Goal: Task Accomplishment & Management: Manage account settings

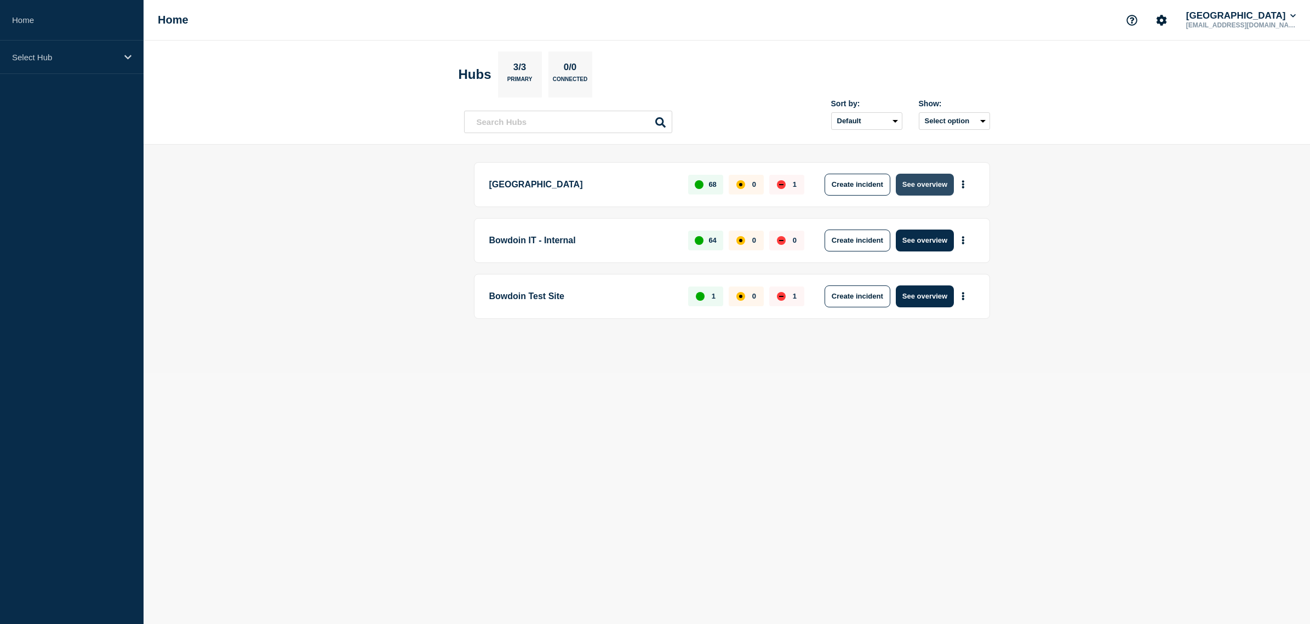
click at [920, 186] on button "See overview" at bounding box center [925, 185] width 58 height 22
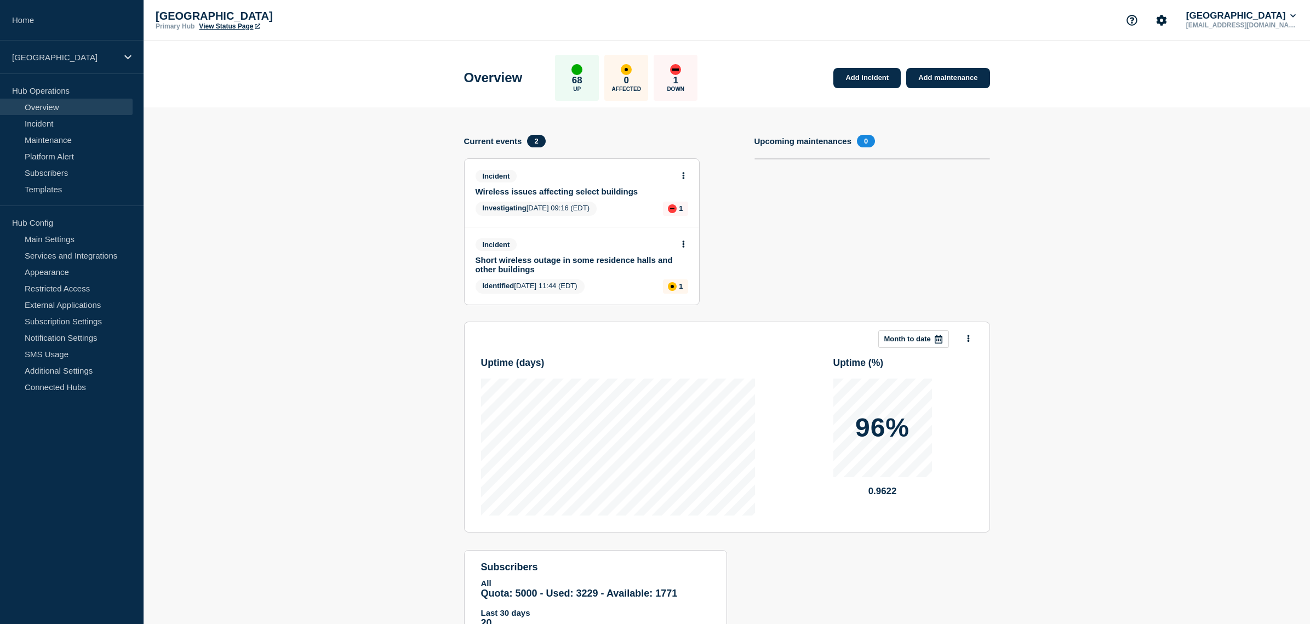
click at [519, 196] on link "Wireless issues affecting select buildings" at bounding box center [575, 191] width 198 height 9
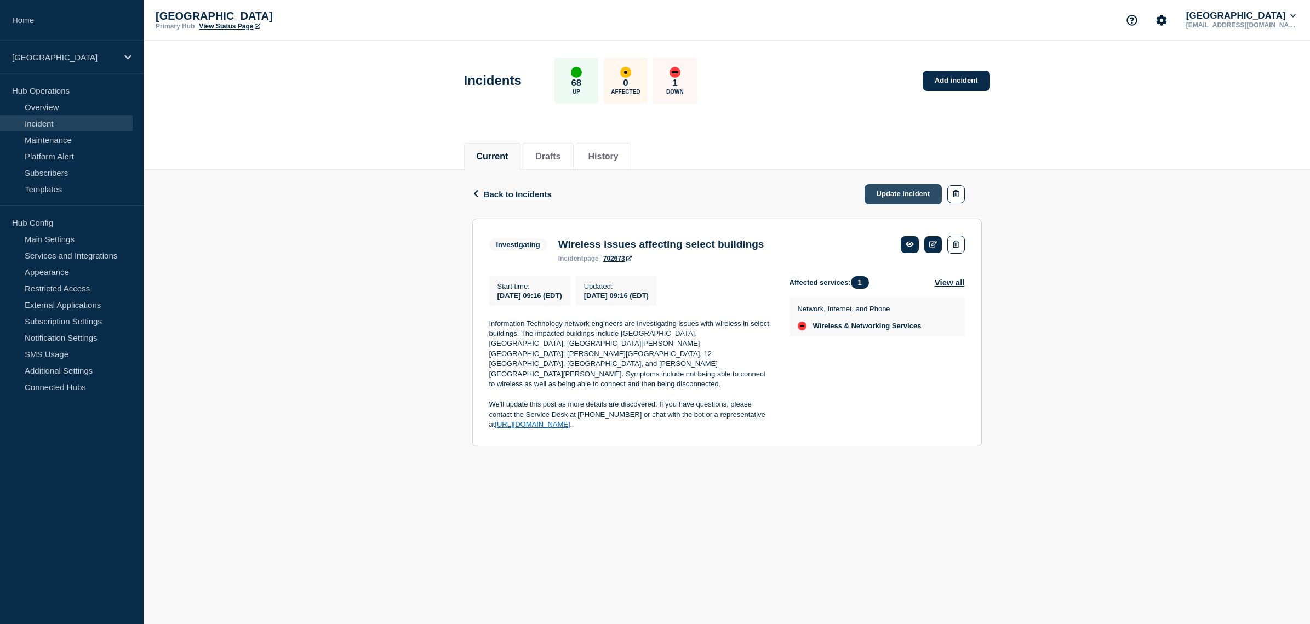
click at [912, 197] on link "Update incident" at bounding box center [904, 194] width 78 height 20
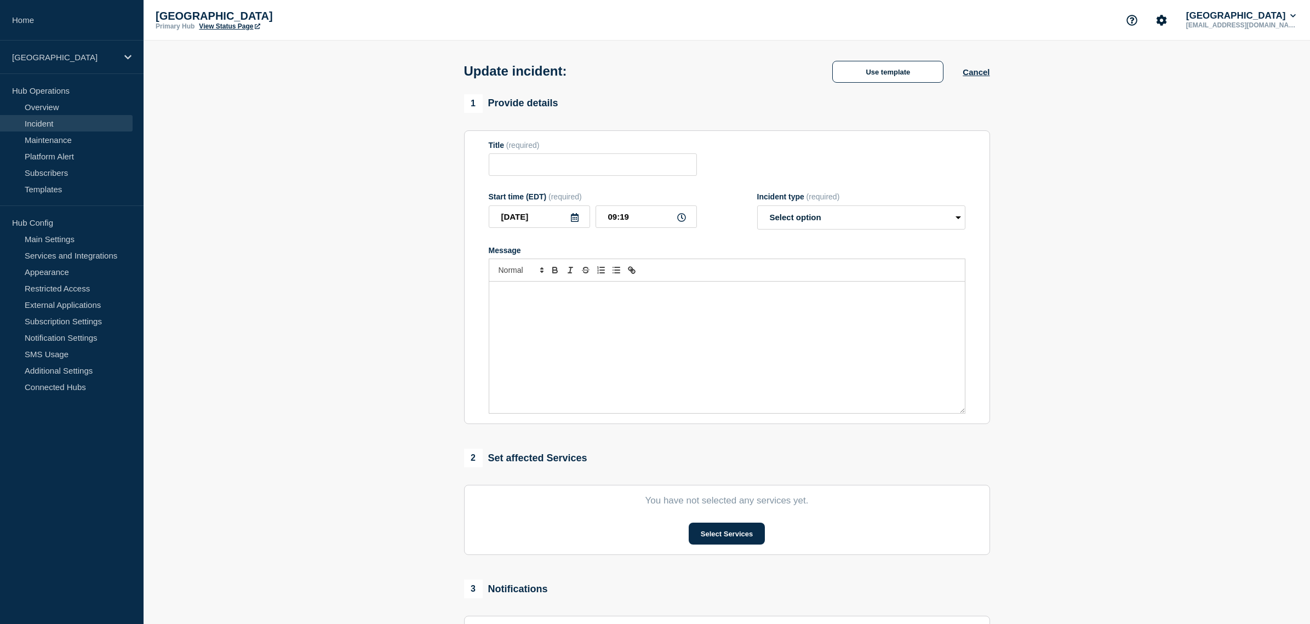
type input "Wireless issues affecting select buildings"
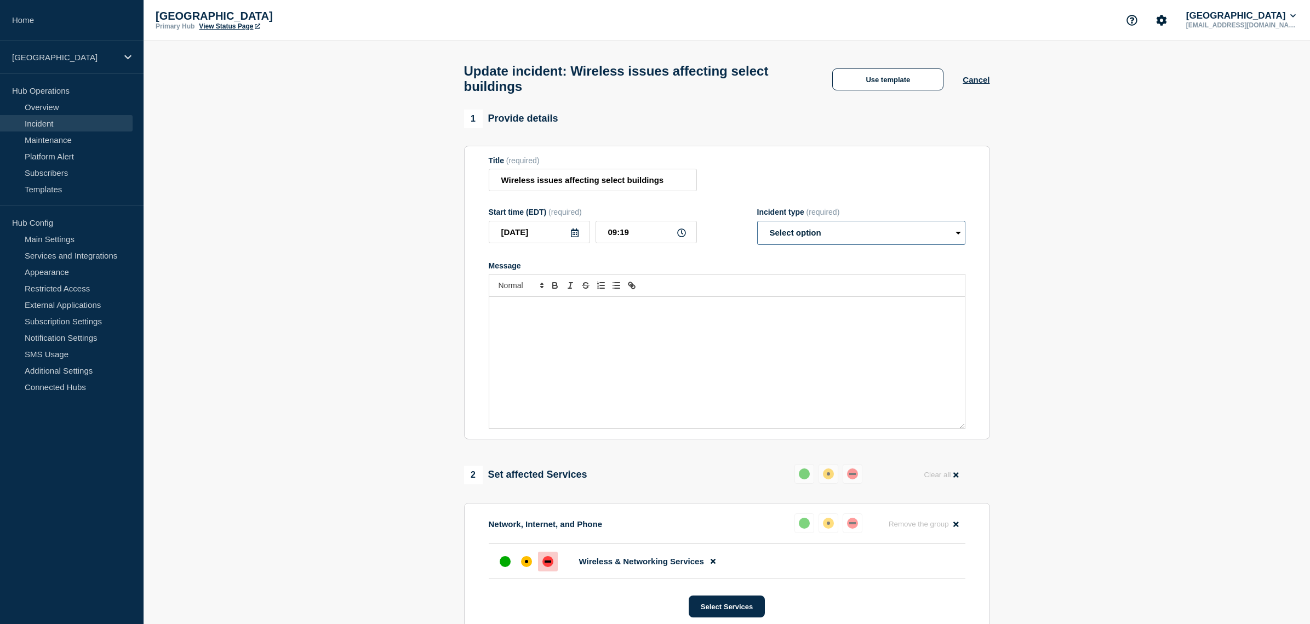
select select "resolved"
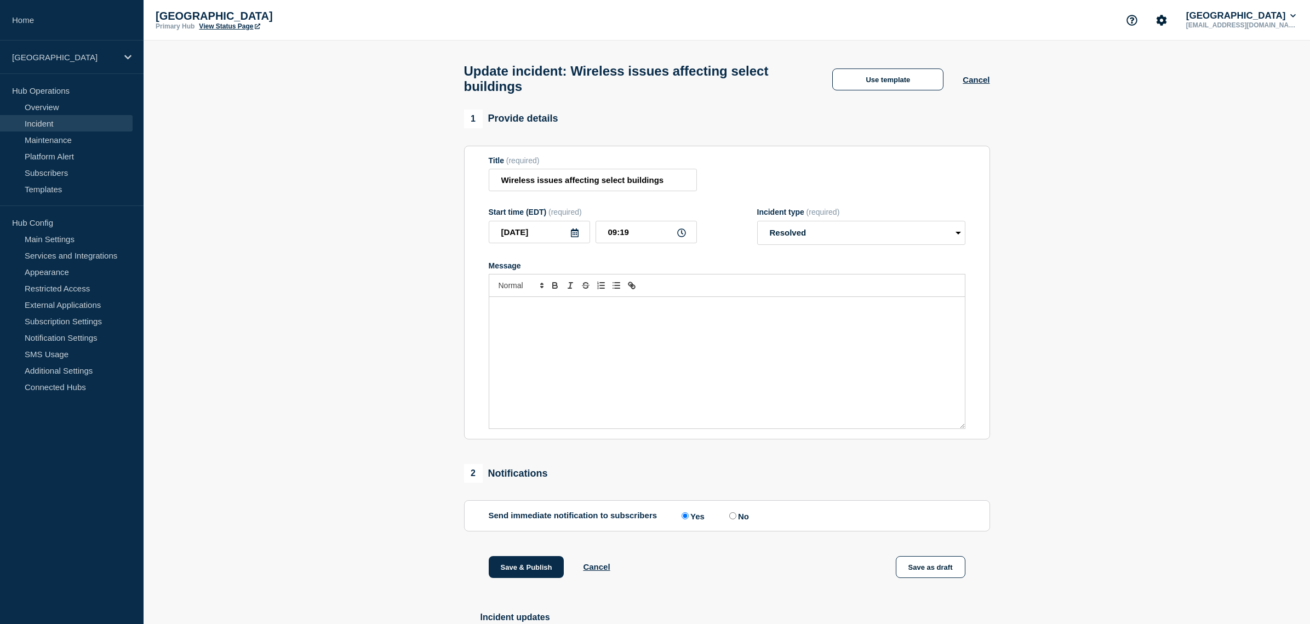
click at [745, 353] on div "Message" at bounding box center [727, 362] width 476 height 131
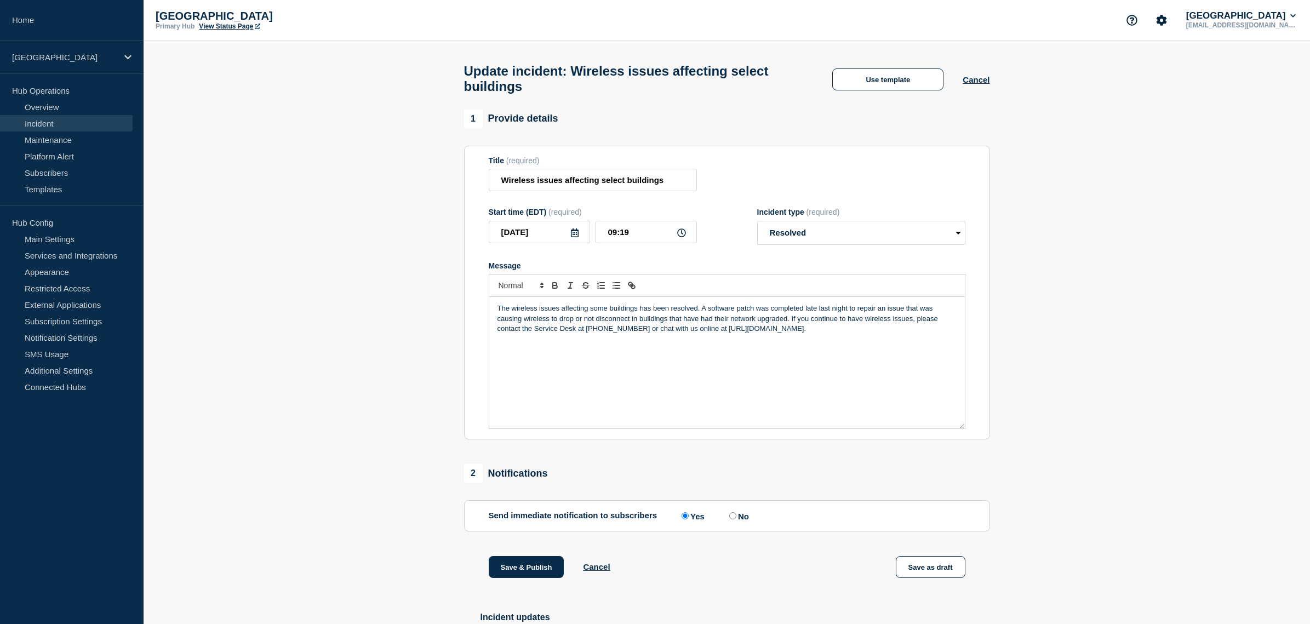
drag, startPoint x: 714, startPoint y: 339, endPoint x: 800, endPoint y: 338, distance: 86.6
click at [800, 334] on p "The wireless issues affecting some buildings has been resolved. A software patc…" at bounding box center [726, 319] width 459 height 30
copy p "https://support.bowdoin.edu"
click at [631, 290] on icon "Toggle link" at bounding box center [632, 286] width 10 height 10
type input "https://support.bowdoin.edu"
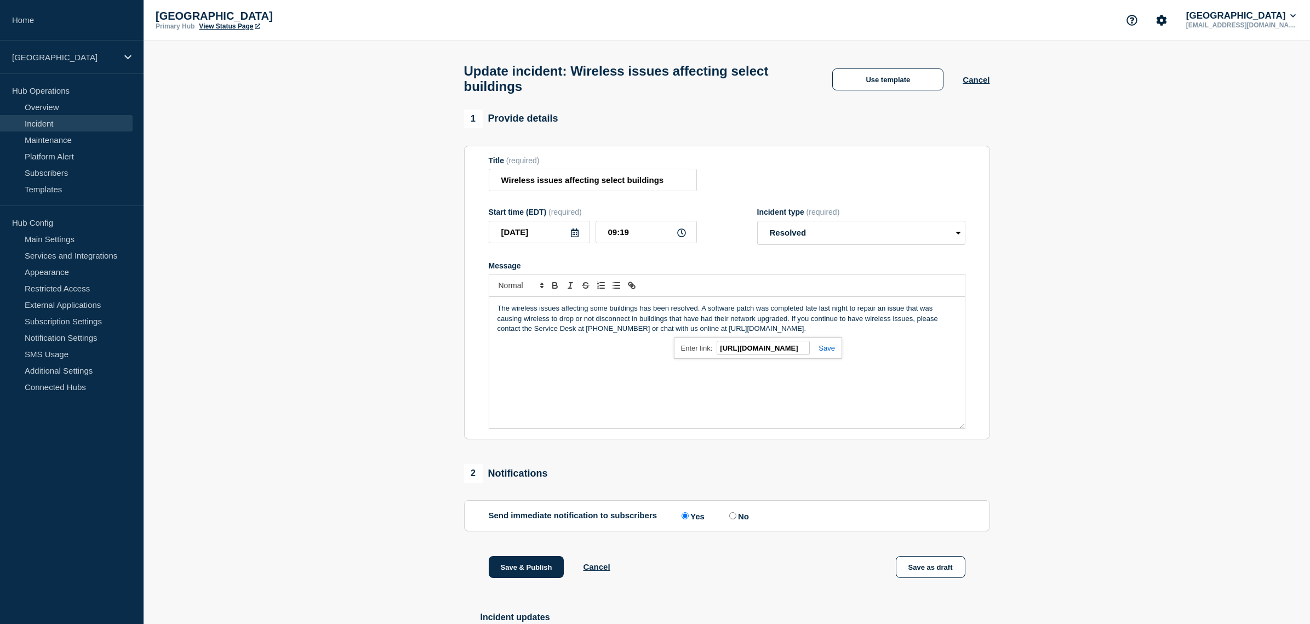
click at [836, 359] on div "https://support.bowdoin.edu" at bounding box center [758, 348] width 168 height 21
click at [831, 352] on link at bounding box center [822, 348] width 25 height 8
click at [731, 380] on div "The wireless issues affecting some buildings has been resolved. A software patc…" at bounding box center [727, 362] width 476 height 131
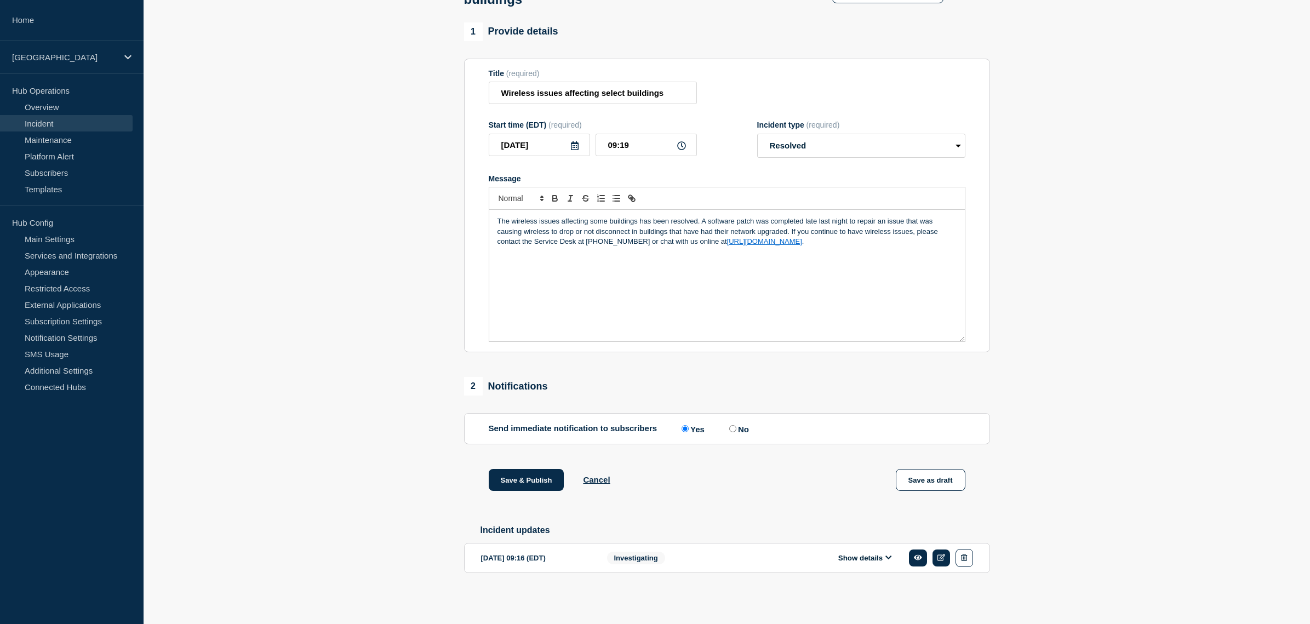
scroll to position [104, 0]
click at [529, 477] on button "Save & Publish" at bounding box center [527, 480] width 76 height 22
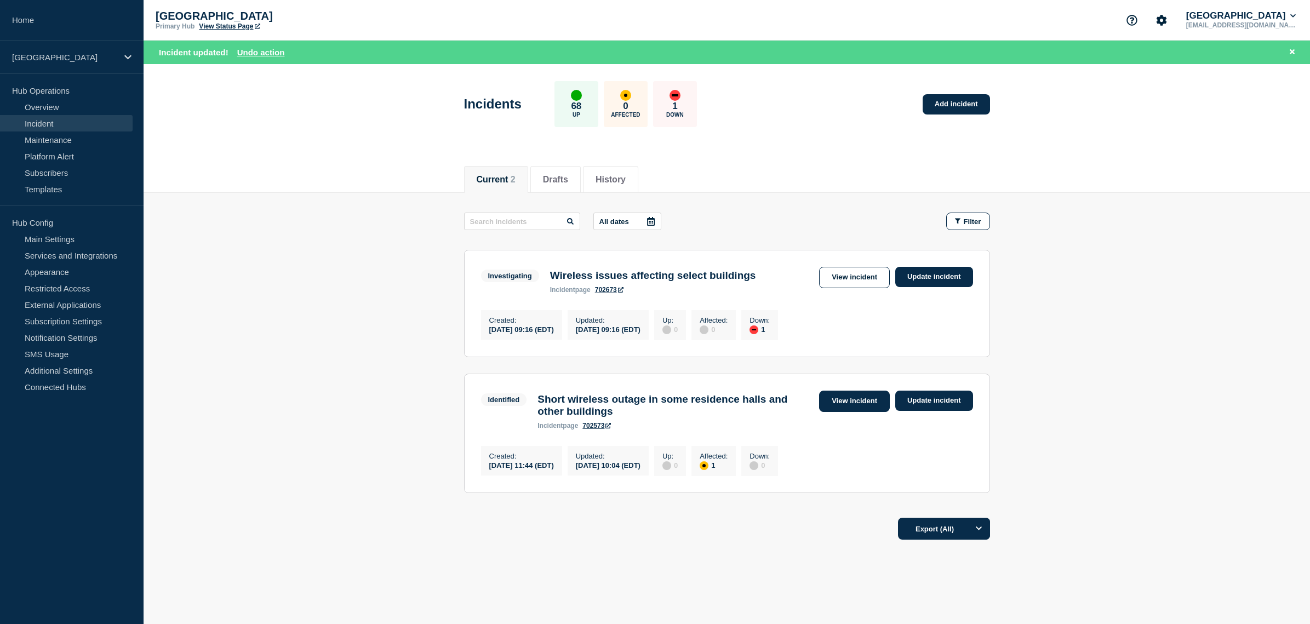
click at [860, 411] on link "View incident" at bounding box center [854, 401] width 71 height 21
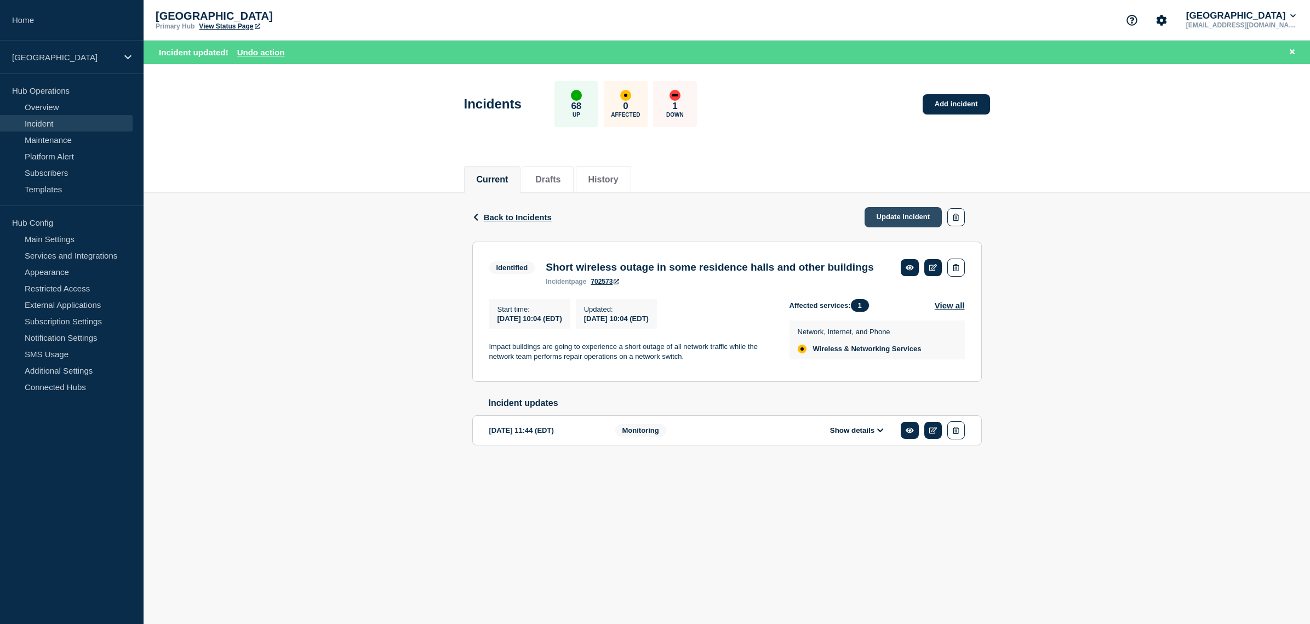
click at [907, 222] on link "Update incident" at bounding box center [904, 217] width 78 height 20
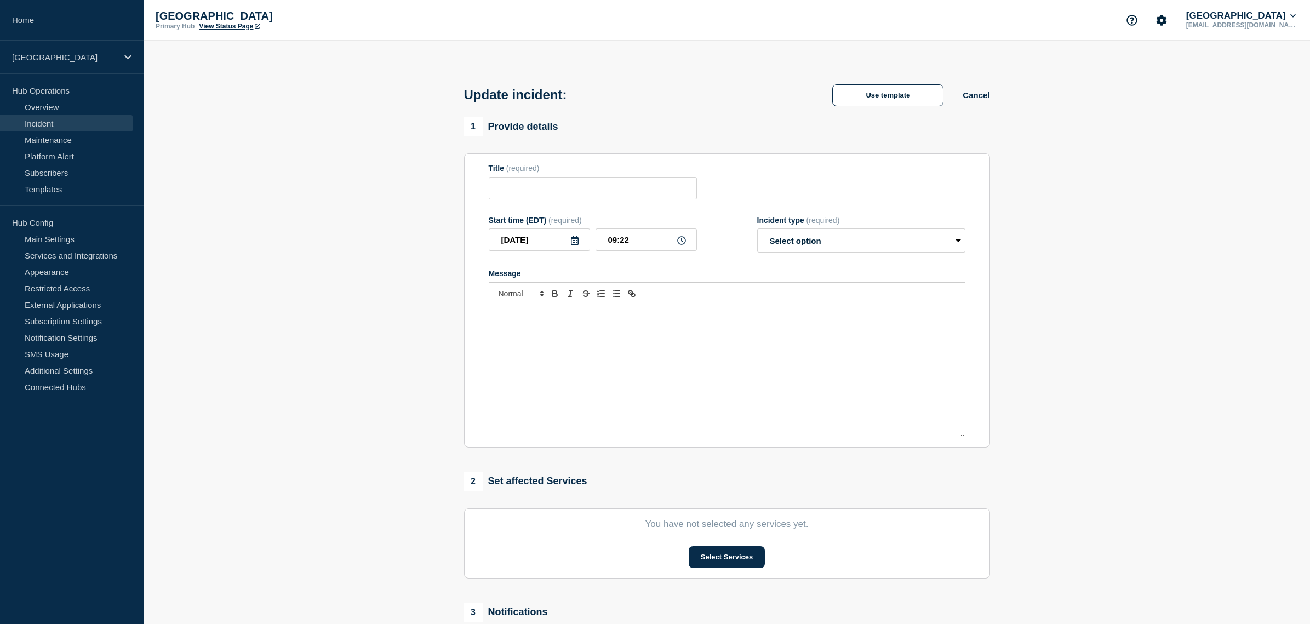
type input "Short wireless outage in some residence halls and other buildings"
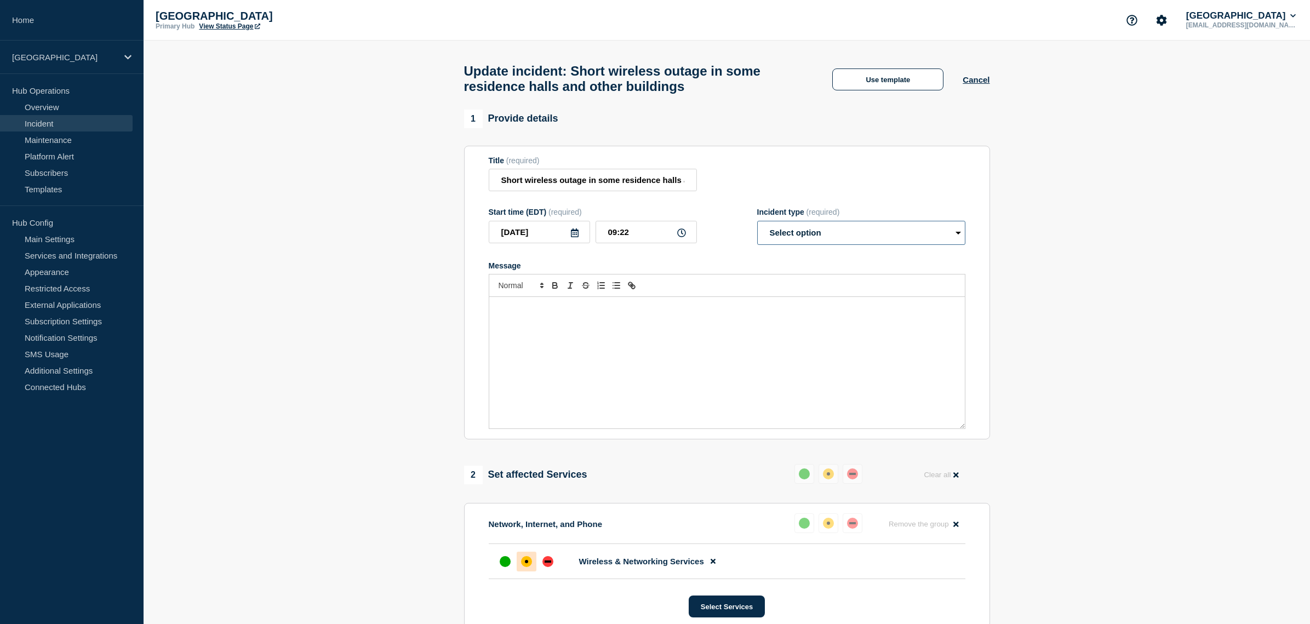
select select "resolved"
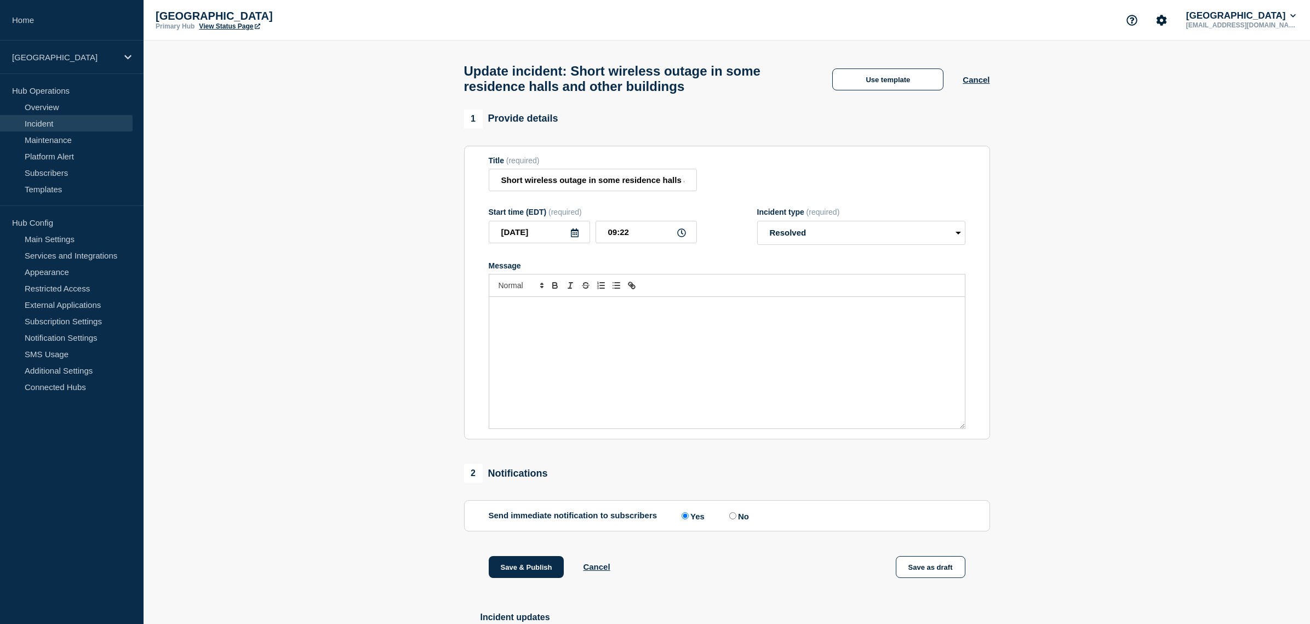
click at [729, 519] on input "No" at bounding box center [732, 515] width 7 height 7
radio input "true"
radio input "false"
click at [678, 332] on div "Message" at bounding box center [727, 362] width 476 height 131
click at [531, 578] on button "Save & Publish" at bounding box center [527, 567] width 76 height 22
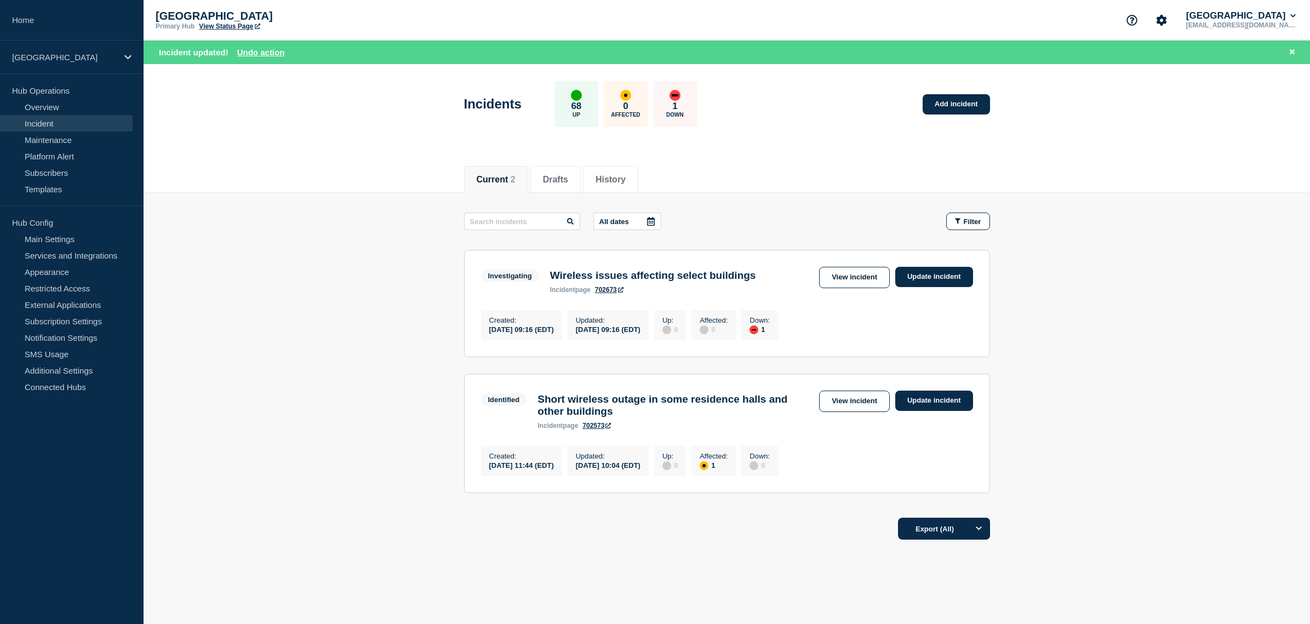
click at [408, 161] on div "Current 2 Drafts History" at bounding box center [727, 174] width 1166 height 38
